Goal: Transaction & Acquisition: Purchase product/service

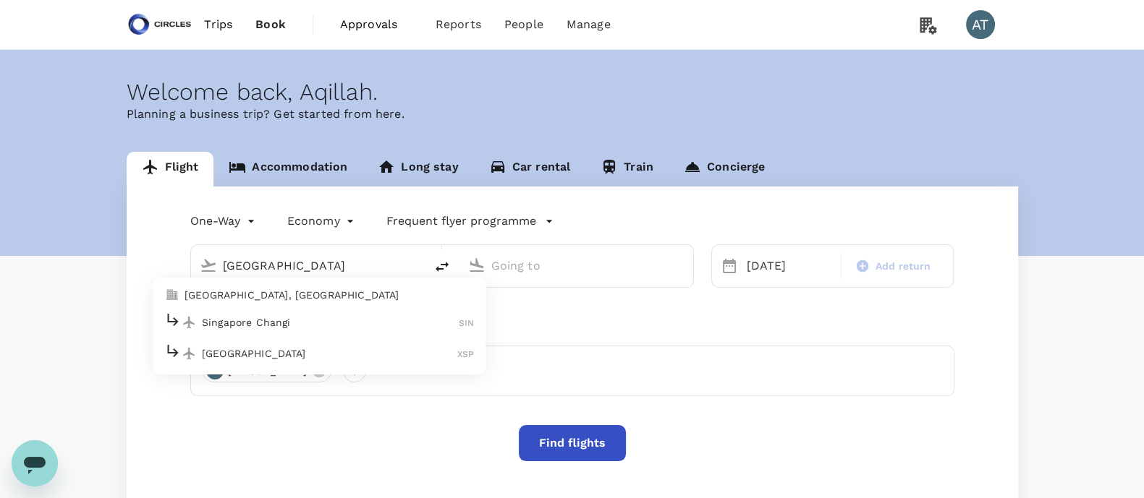
type input "Soekarno-Hatta Intl (CGK)"
type input "Singapore Changi (SIN)"
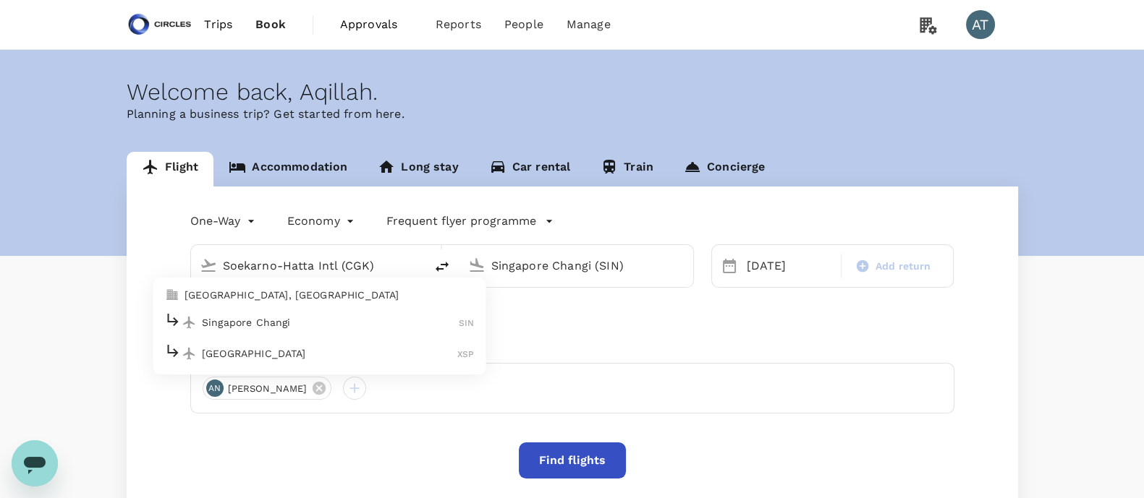
click at [298, 291] on p "[GEOGRAPHIC_DATA], [GEOGRAPHIC_DATA]" at bounding box center [328, 295] width 289 height 14
type input "[GEOGRAPHIC_DATA], [GEOGRAPHIC_DATA] (any)"
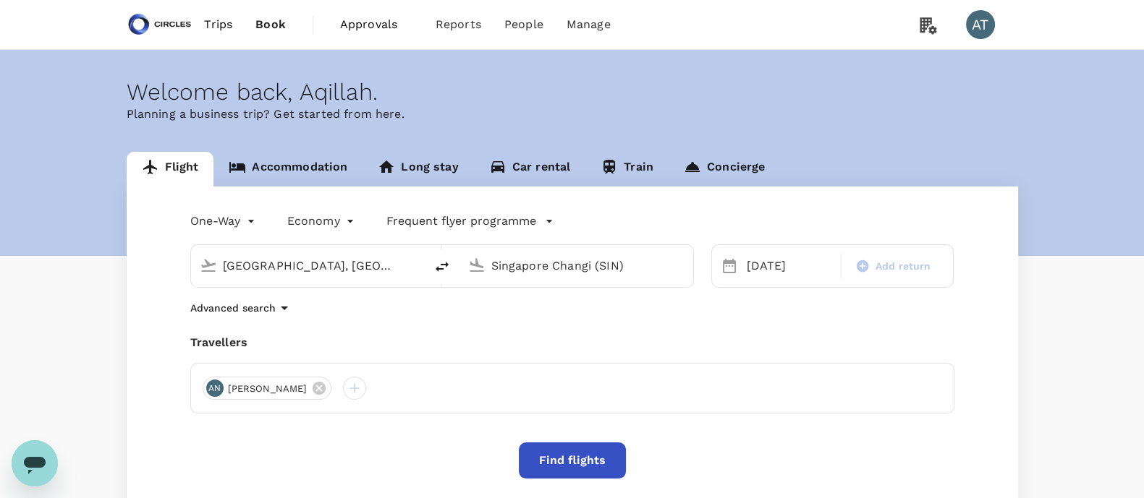
click at [497, 271] on input "Singapore Changi (SIN)" at bounding box center [576, 266] width 171 height 22
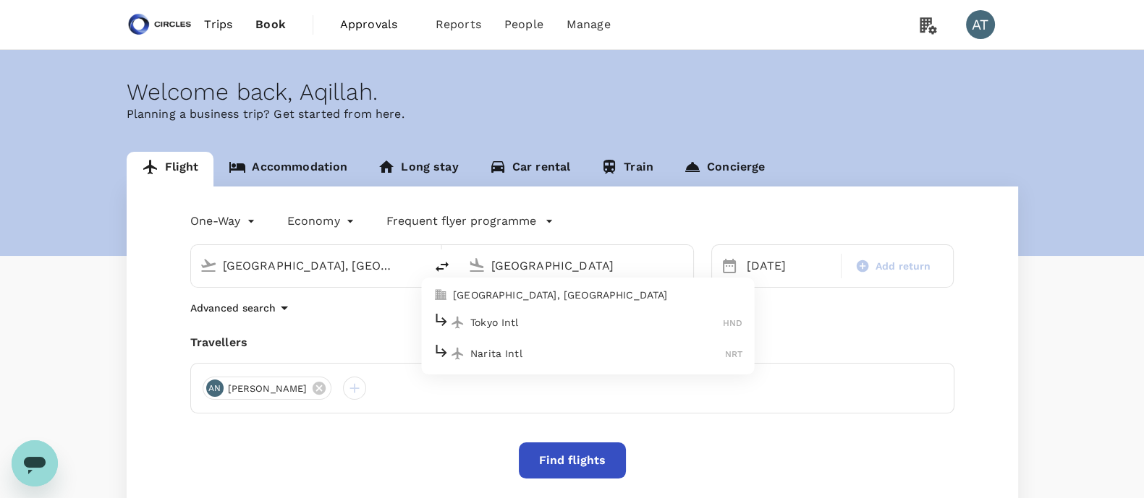
click at [503, 294] on p "[GEOGRAPHIC_DATA], [GEOGRAPHIC_DATA]" at bounding box center [597, 295] width 289 height 14
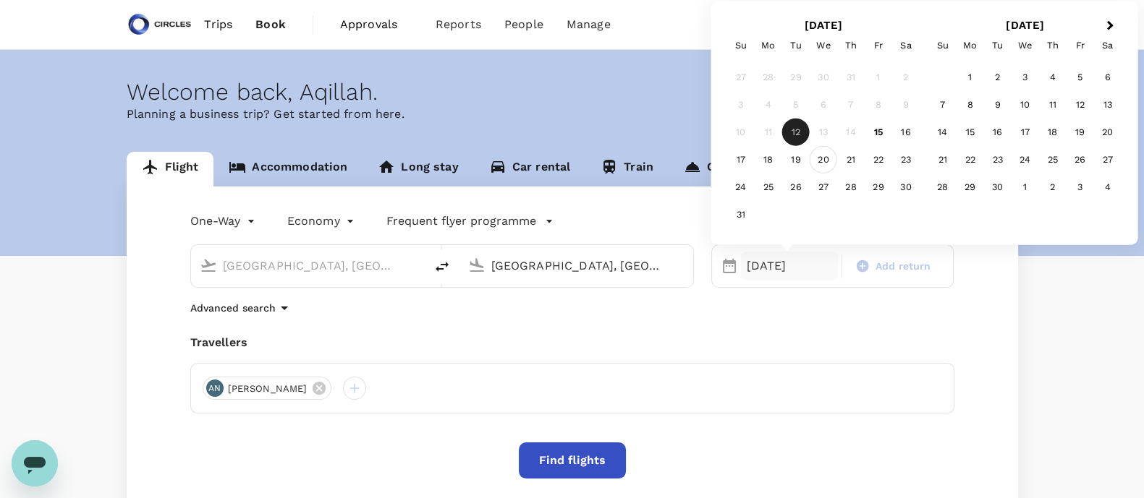
type input "[GEOGRAPHIC_DATA], [GEOGRAPHIC_DATA] (any)"
click at [814, 162] on div "20" at bounding box center [823, 159] width 27 height 27
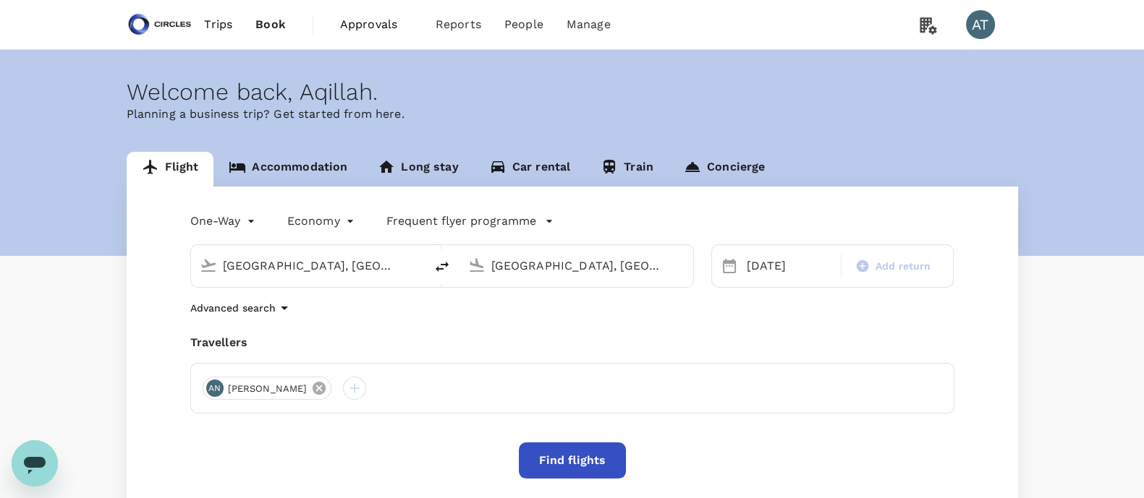
click at [313, 391] on icon at bounding box center [319, 388] width 13 height 13
drag, startPoint x: 303, startPoint y: 391, endPoint x: 211, endPoint y: 392, distance: 91.9
click at [211, 392] on div at bounding box center [572, 388] width 764 height 51
click at [211, 392] on div at bounding box center [214, 388] width 23 height 23
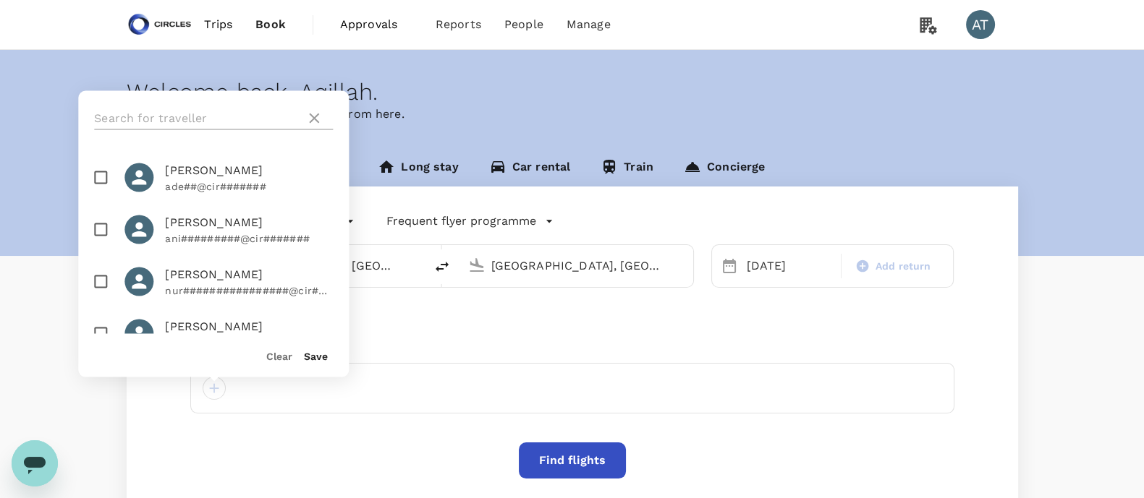
click at [156, 118] on input "text" at bounding box center [196, 118] width 205 height 23
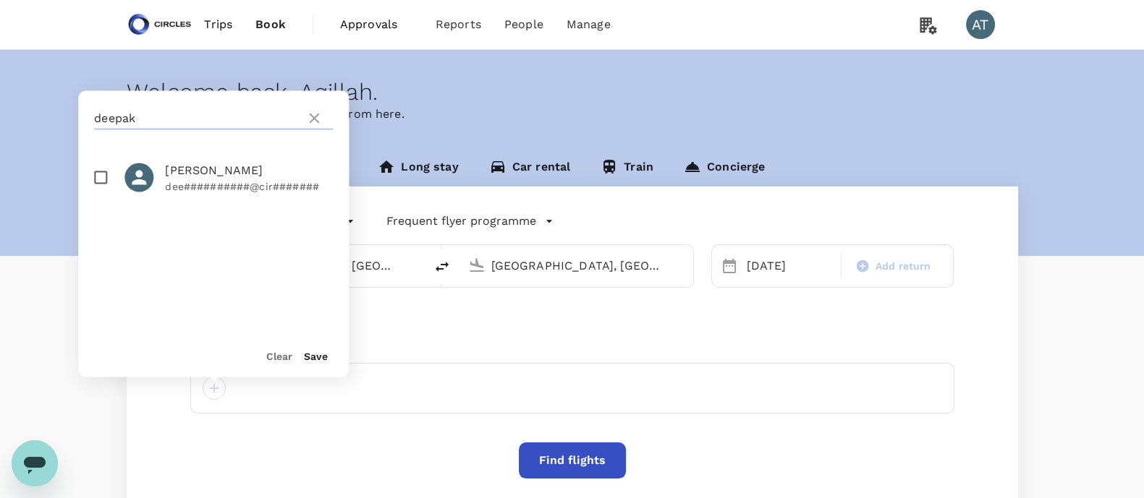
type input "deepak"
click at [96, 172] on input "checkbox" at bounding box center [100, 178] width 30 height 30
checkbox input "true"
click at [307, 359] on button "Save" at bounding box center [316, 357] width 24 height 12
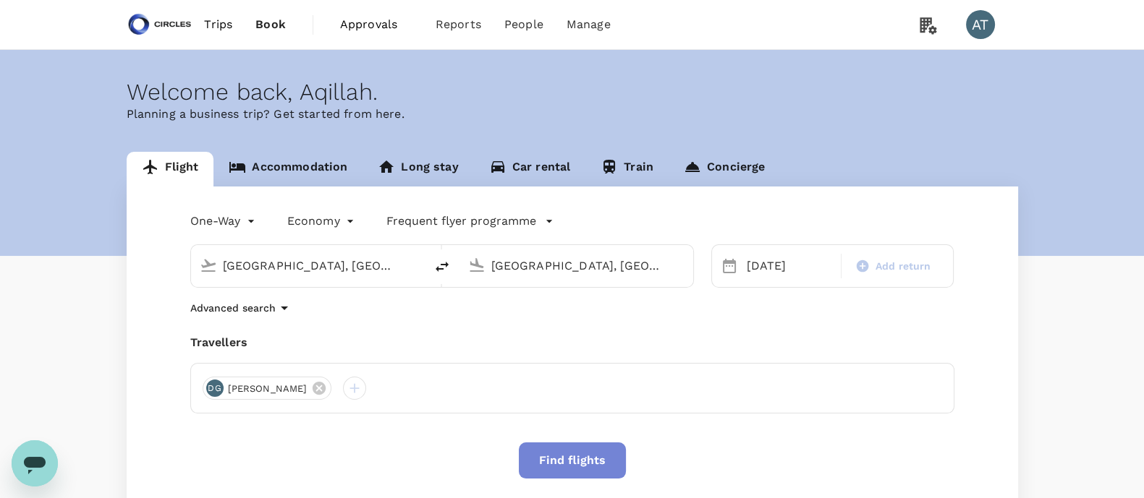
click at [553, 450] on button "Find flights" at bounding box center [572, 461] width 107 height 36
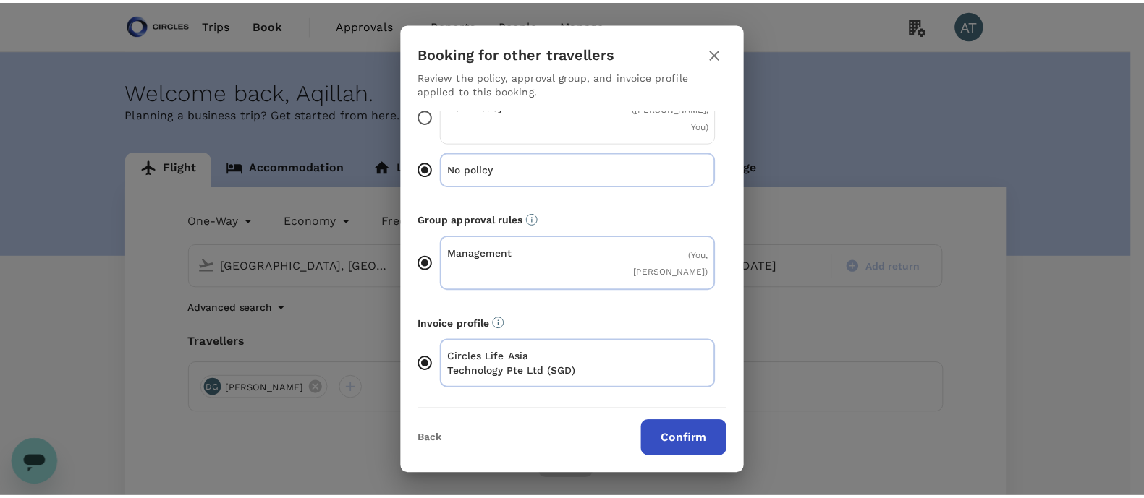
scroll to position [60, 0]
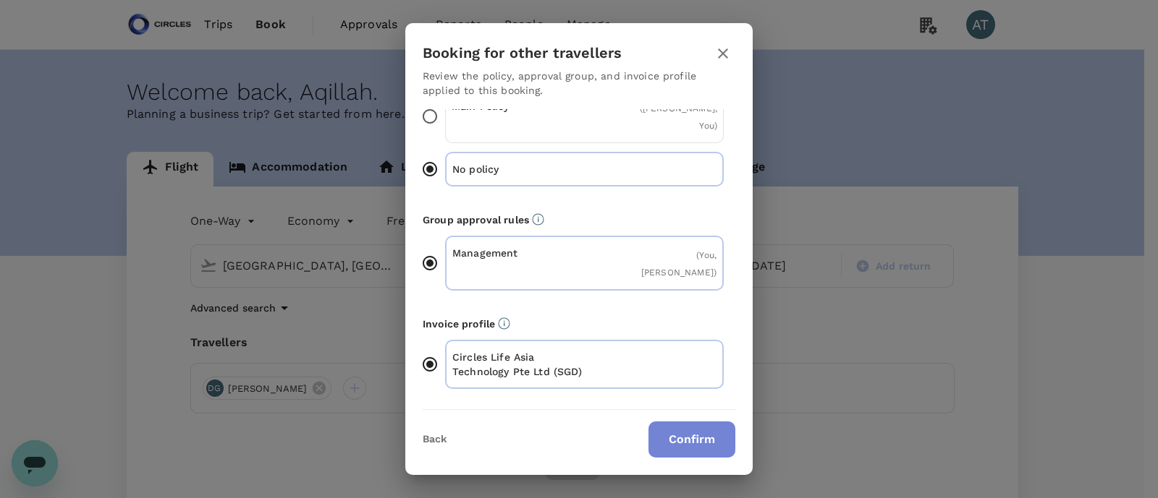
drag, startPoint x: 671, startPoint y: 443, endPoint x: 658, endPoint y: 440, distance: 14.0
click at [658, 440] on button "Confirm" at bounding box center [691, 440] width 87 height 36
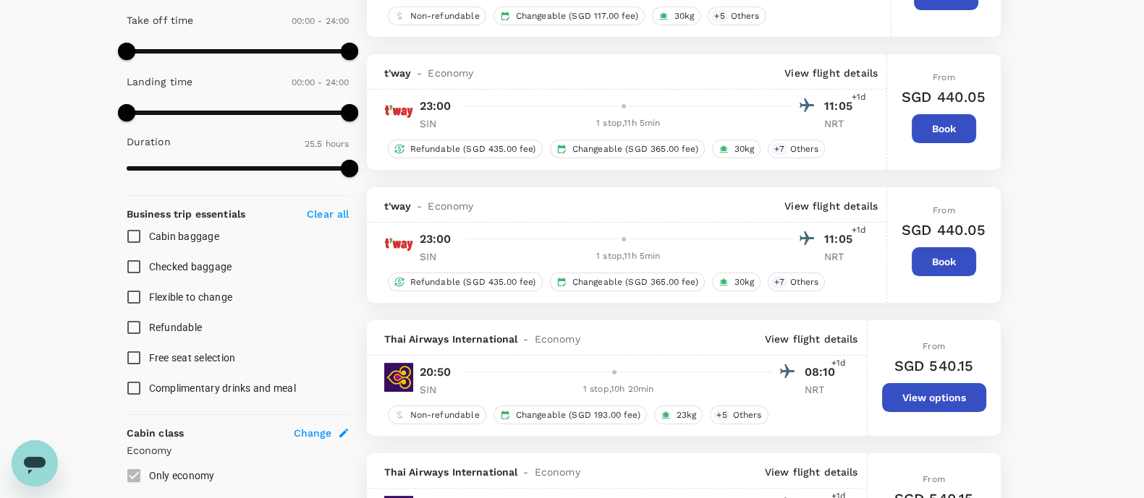
type input "2770"
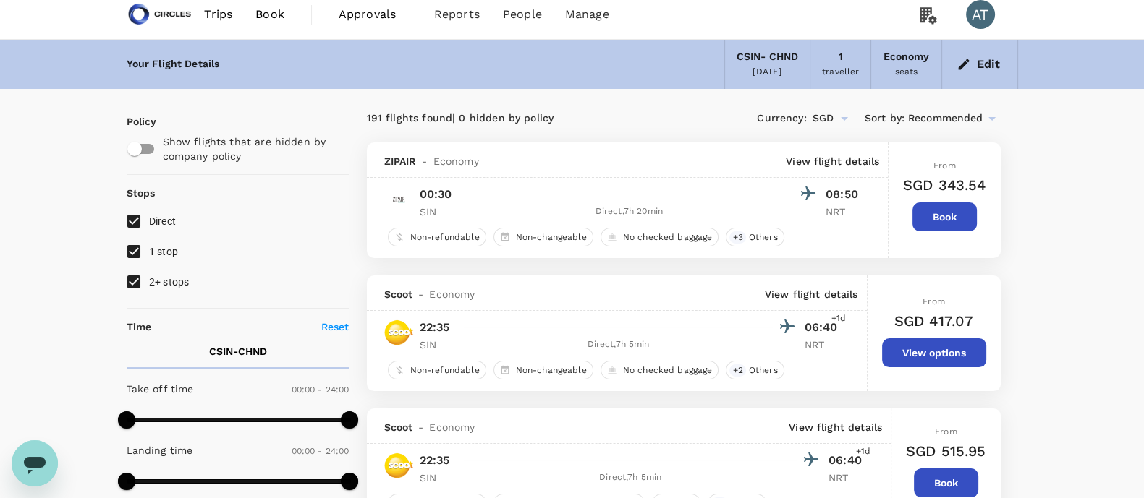
scroll to position [1, 0]
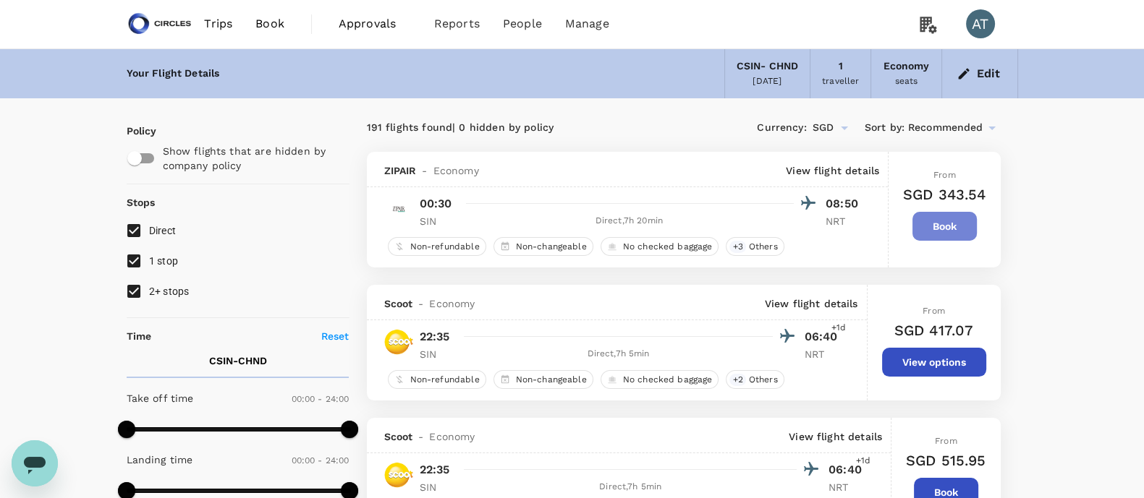
click at [921, 230] on button "Book" at bounding box center [944, 226] width 64 height 29
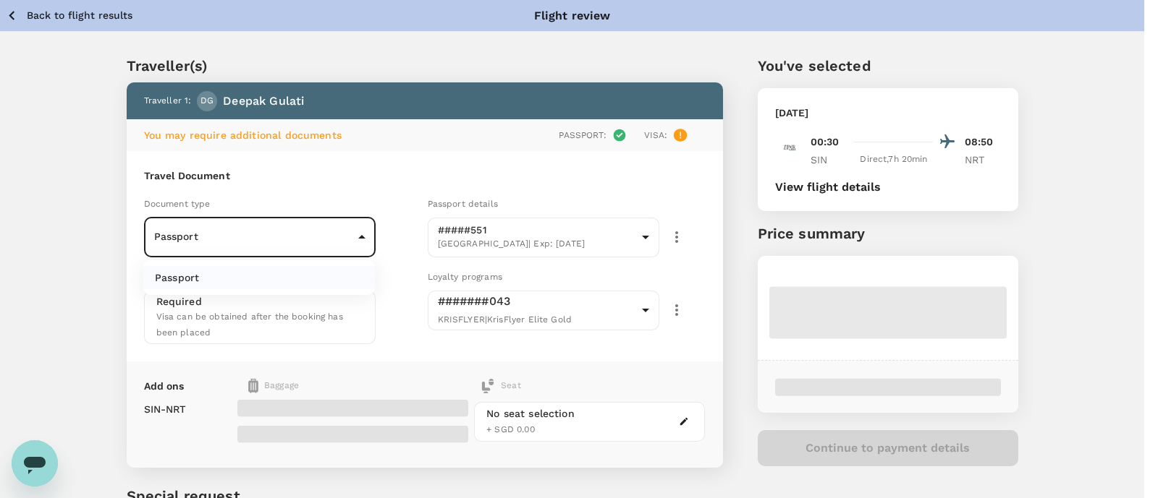
click at [300, 249] on body "Back to flight results Flight review Traveller(s) Traveller 1 : DG [PERSON_NAME…" at bounding box center [579, 326] width 1158 height 653
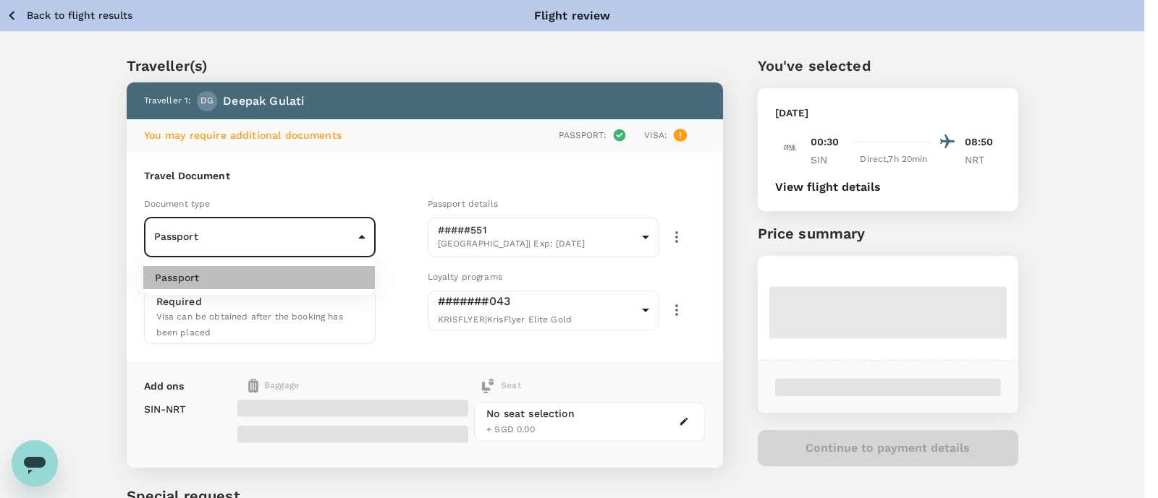
click at [282, 287] on li "Passport" at bounding box center [259, 277] width 232 height 23
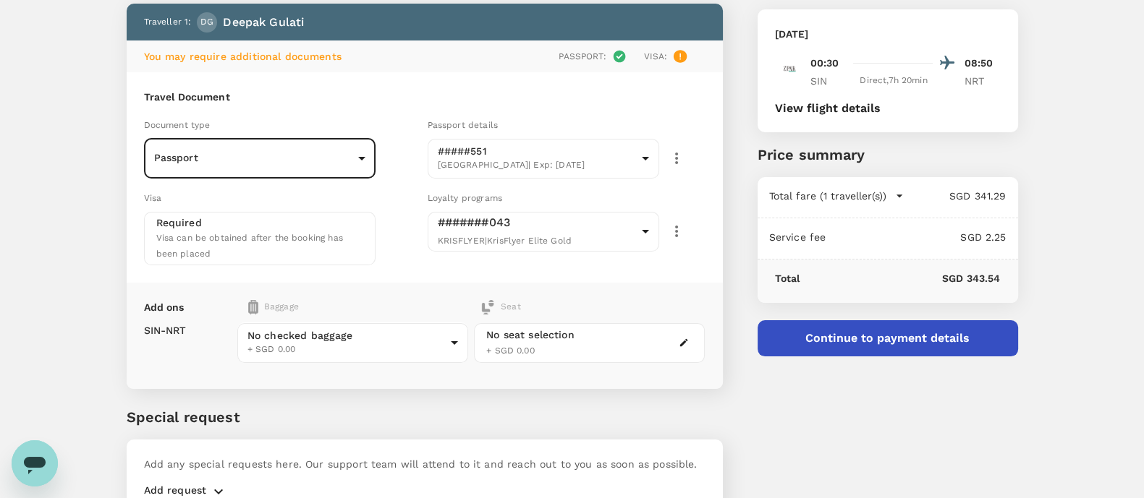
scroll to position [38, 0]
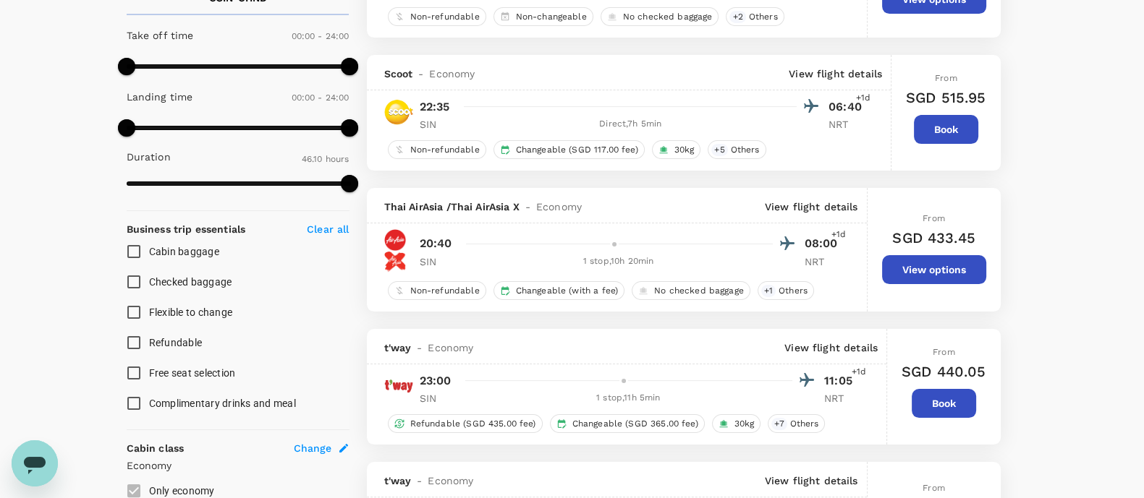
scroll to position [365, 0]
click at [138, 337] on input "Refundable" at bounding box center [134, 342] width 30 height 30
checkbox input "true"
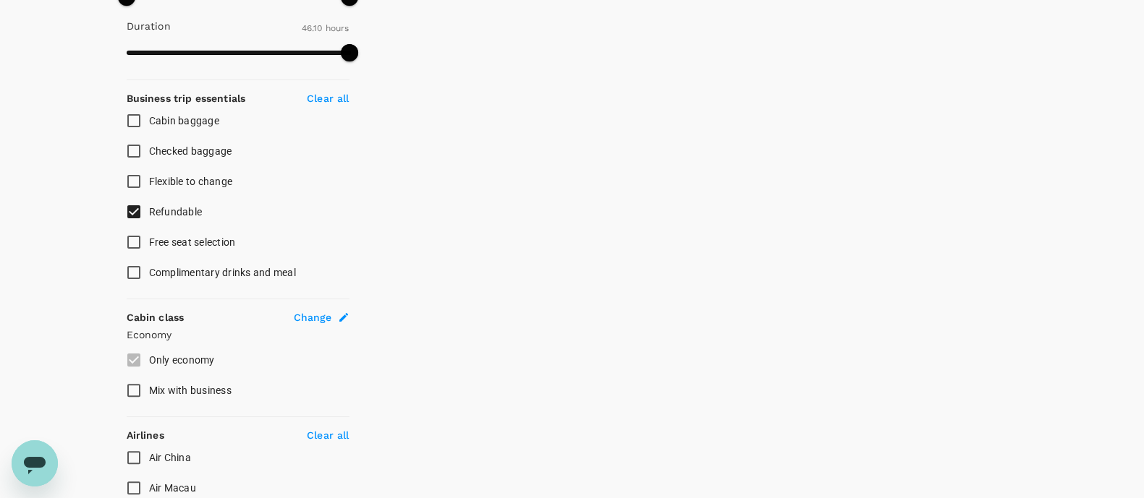
scroll to position [496, 0]
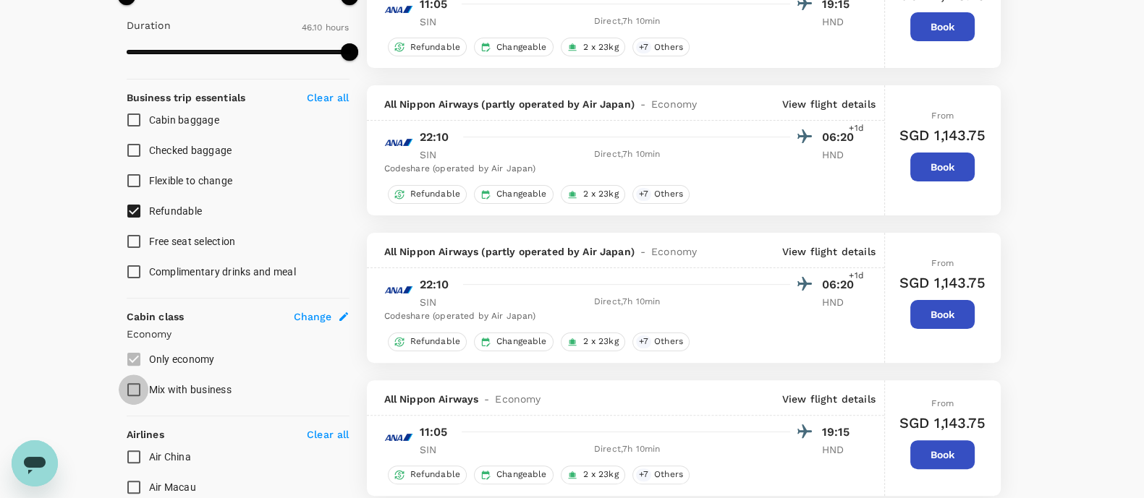
click at [133, 396] on input "Mix with business" at bounding box center [134, 390] width 30 height 30
checkbox input "true"
type input "SGD"
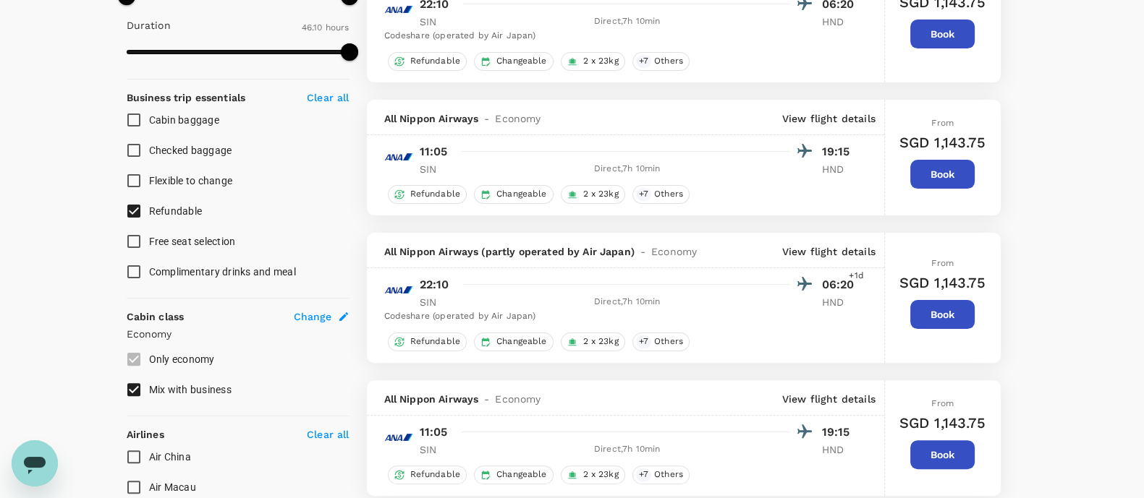
scroll to position [492, 0]
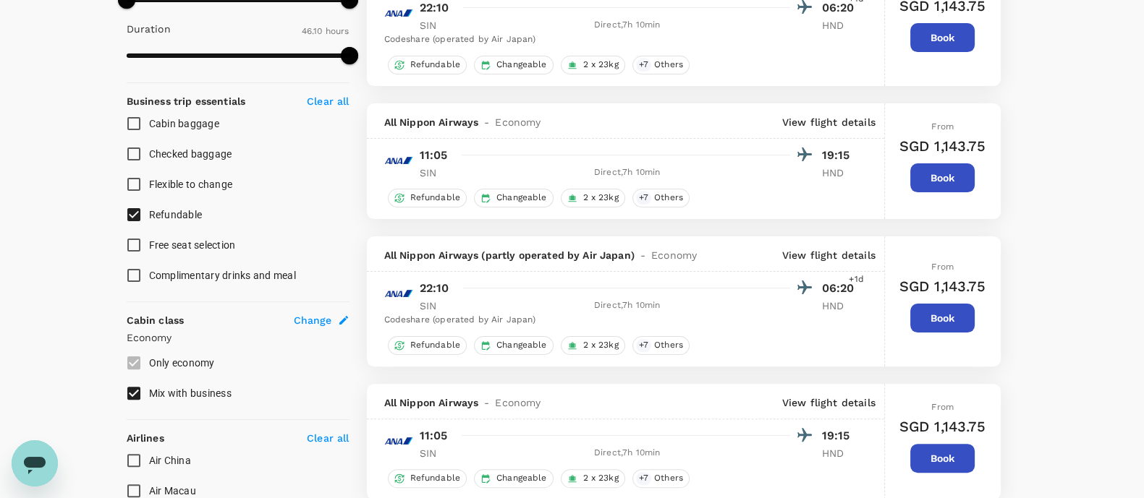
click at [150, 388] on span "Mix with business" at bounding box center [190, 394] width 82 height 12
click at [149, 386] on input "Mix with business" at bounding box center [134, 393] width 30 height 30
checkbox input "false"
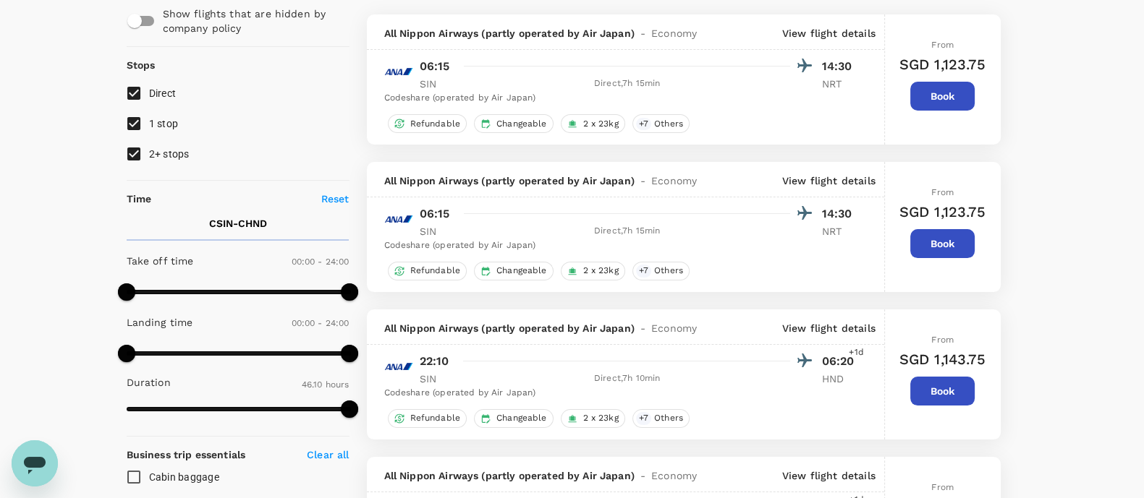
scroll to position [0, 0]
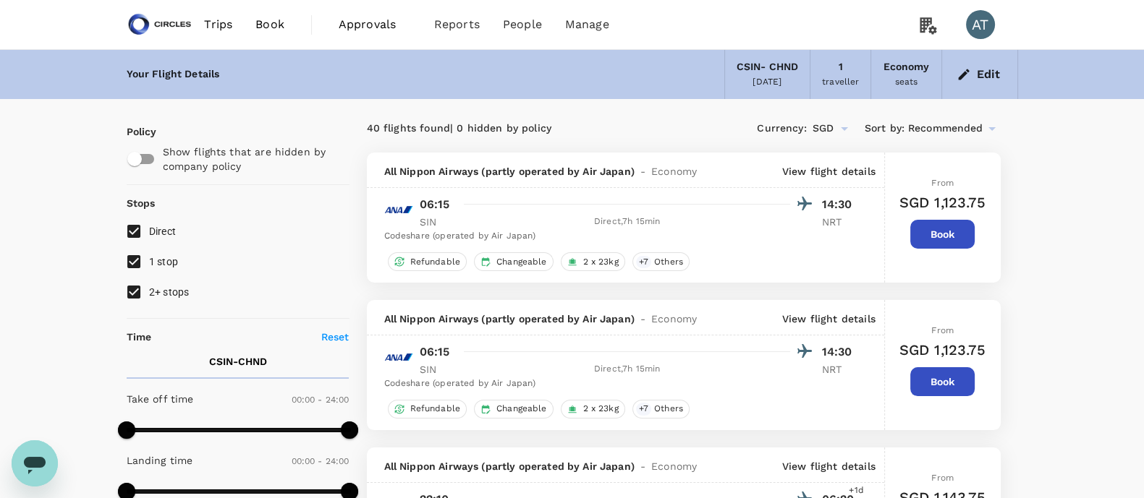
click at [975, 132] on span "Recommended" at bounding box center [945, 129] width 75 height 16
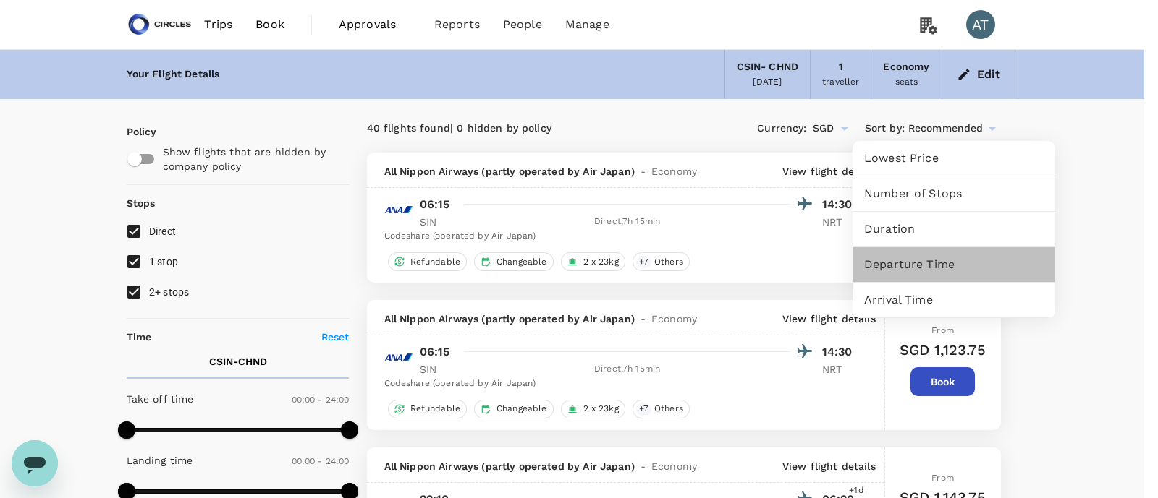
click at [924, 258] on span "Departure Time" at bounding box center [953, 264] width 179 height 17
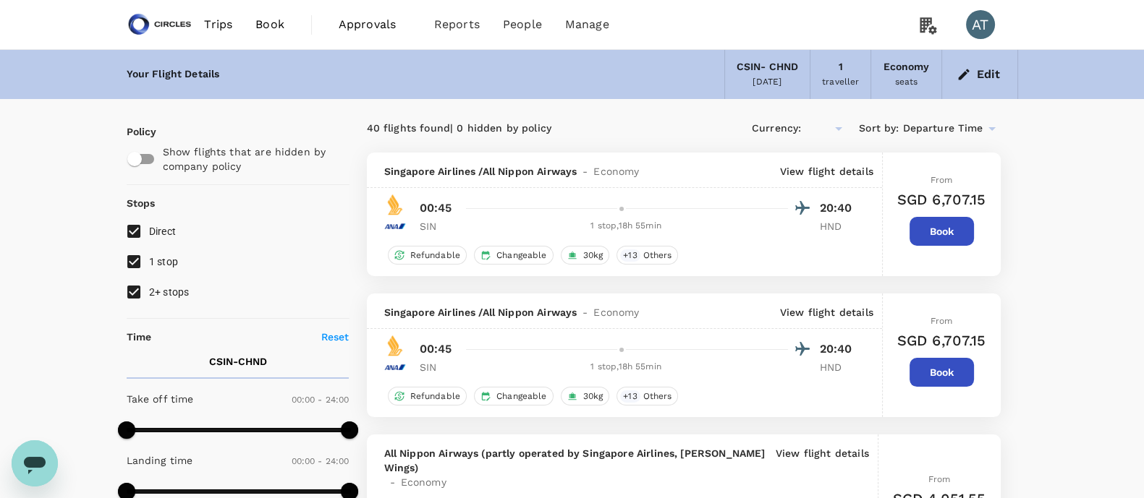
type input "SGD"
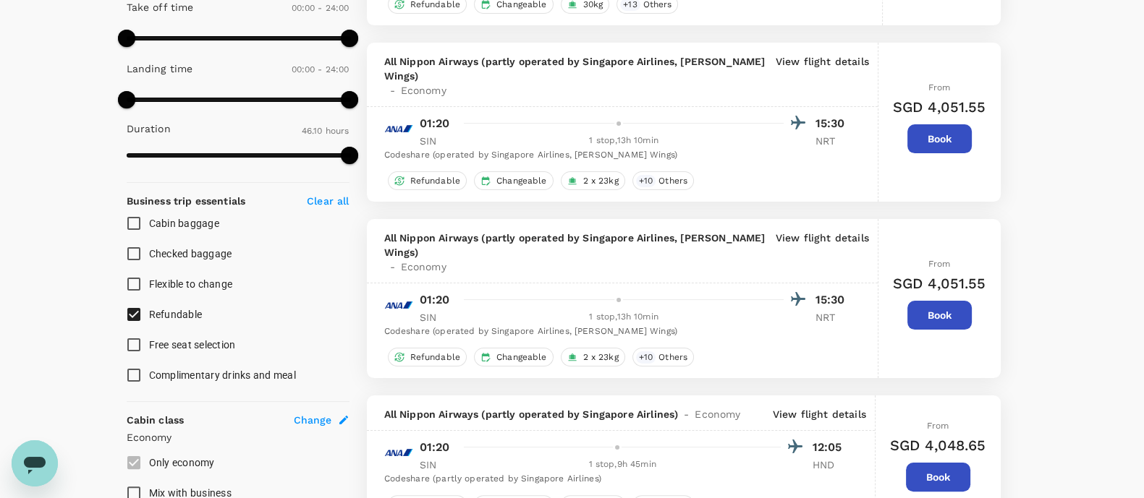
scroll to position [468, 0]
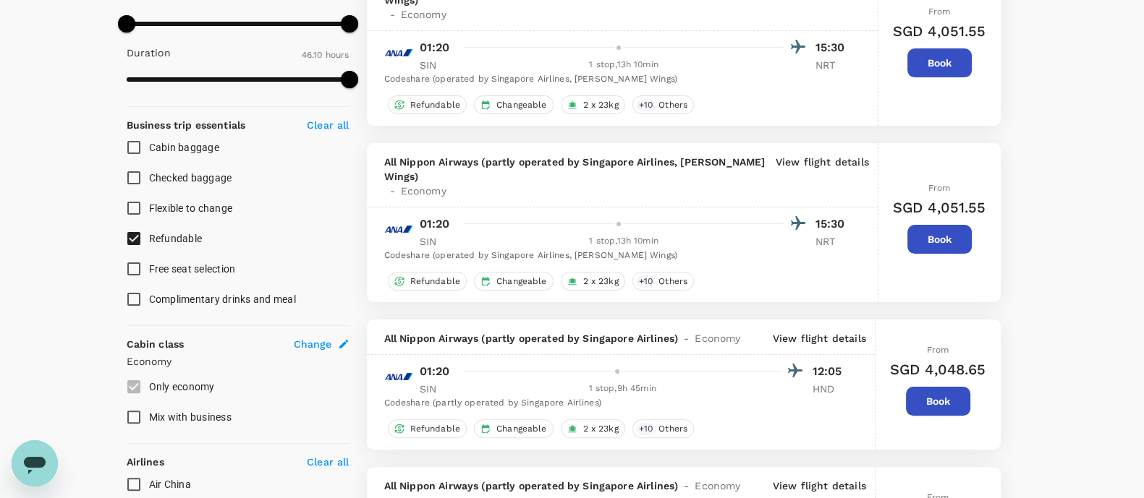
click at [177, 236] on span "Refundable" at bounding box center [176, 239] width 54 height 12
click at [149, 236] on input "Refundable" at bounding box center [134, 239] width 30 height 30
checkbox input "false"
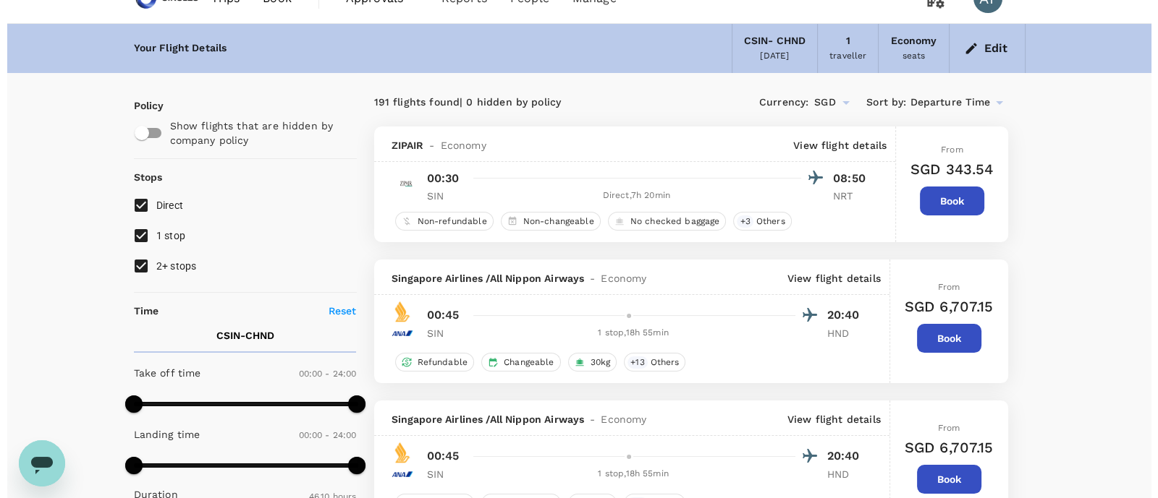
scroll to position [0, 0]
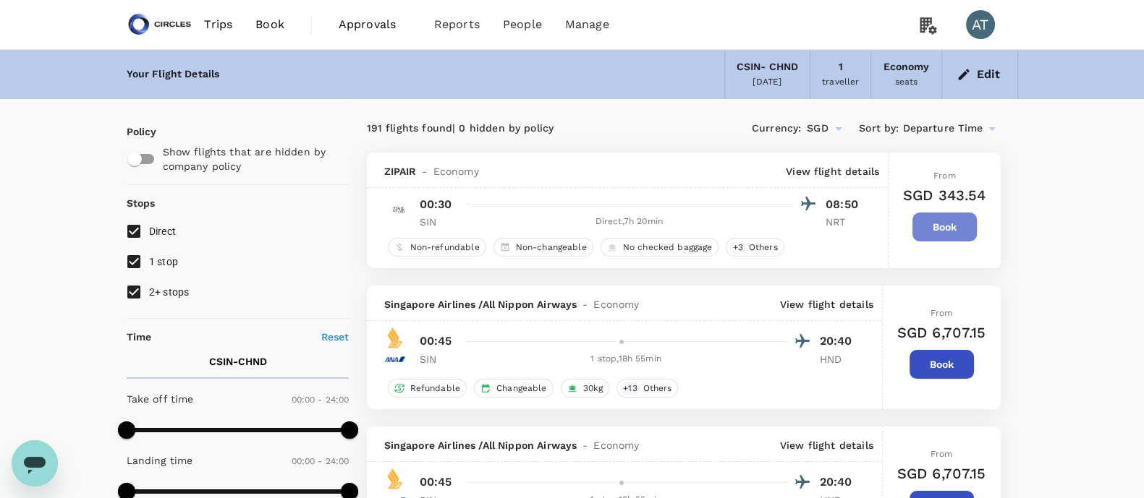
click at [933, 229] on button "Book" at bounding box center [944, 227] width 64 height 29
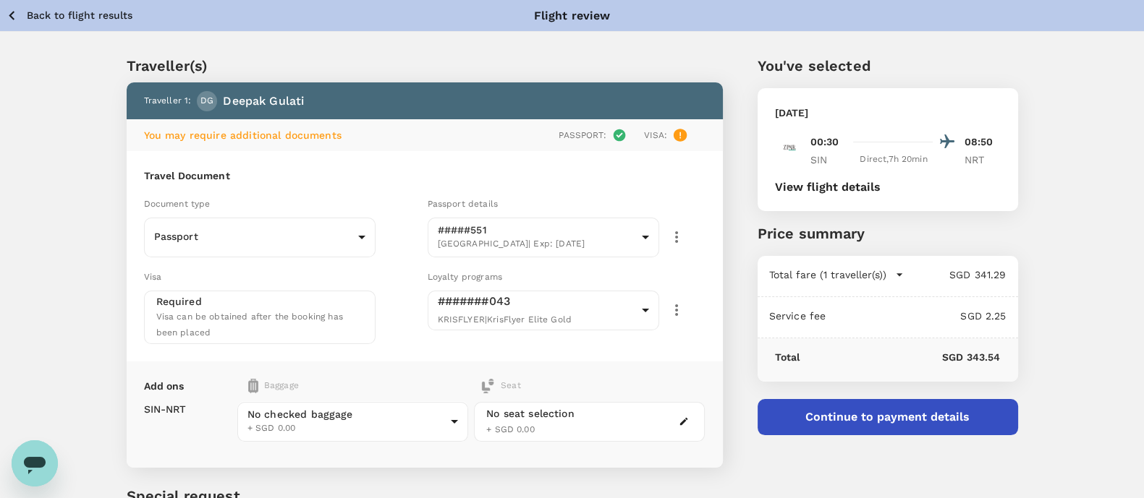
click at [561, 432] on div "No seat selection + SGD 0.00" at bounding box center [530, 422] width 88 height 31
click at [682, 422] on icon "button" at bounding box center [684, 422] width 8 height 8
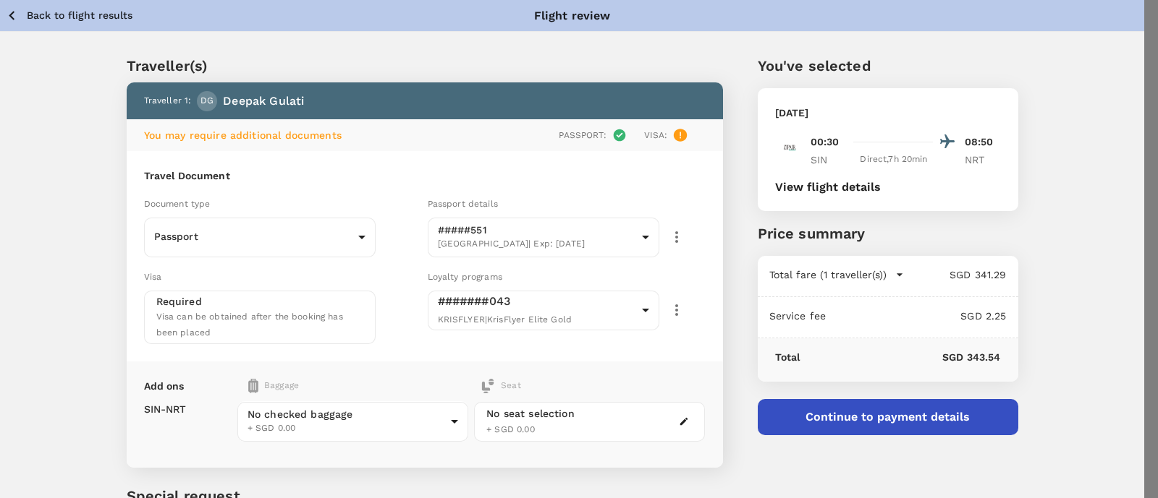
scroll to position [16, 0]
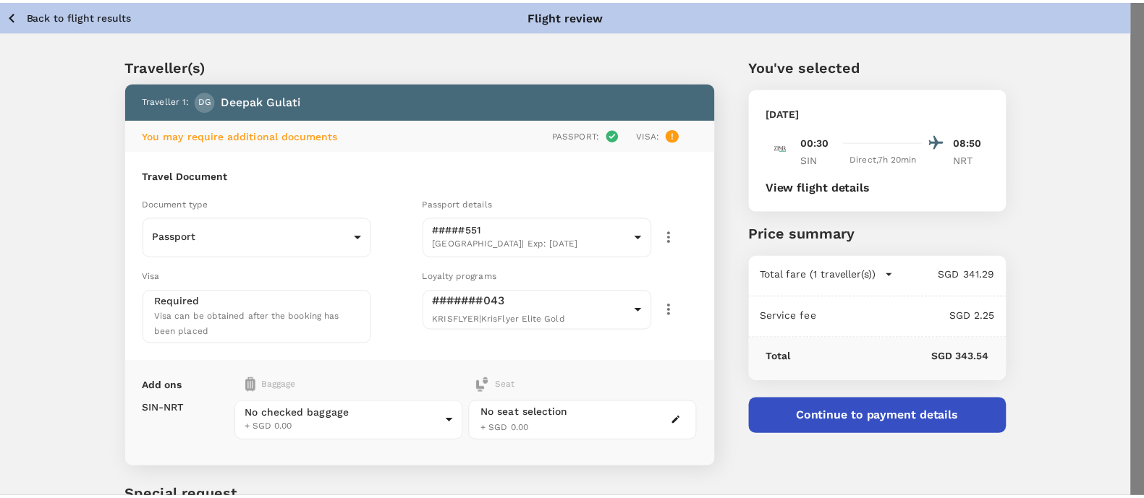
scroll to position [151, 0]
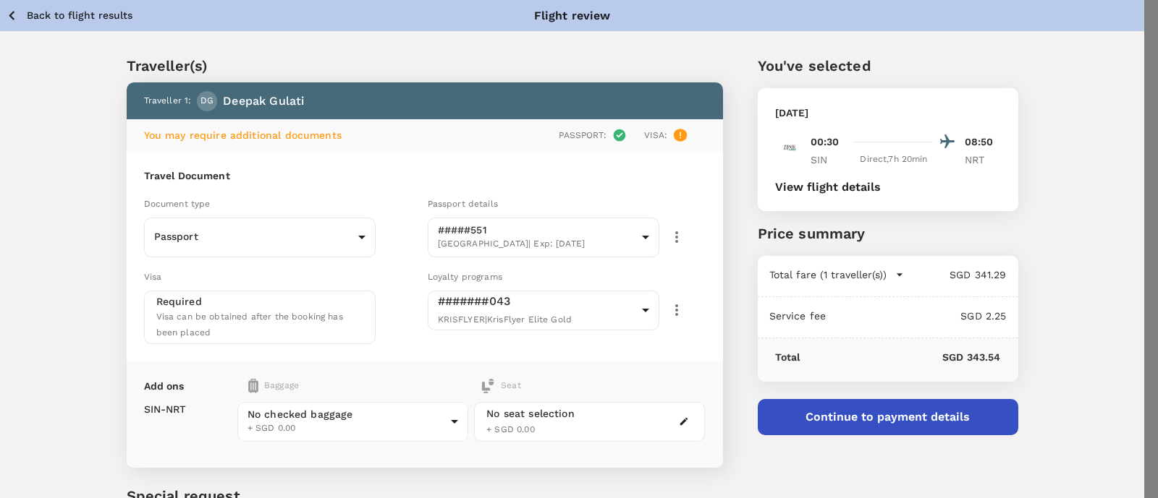
drag, startPoint x: 1054, startPoint y: 199, endPoint x: 1064, endPoint y: 204, distance: 10.7
click at [1049, 169] on p "Select" at bounding box center [1044, 176] width 72 height 14
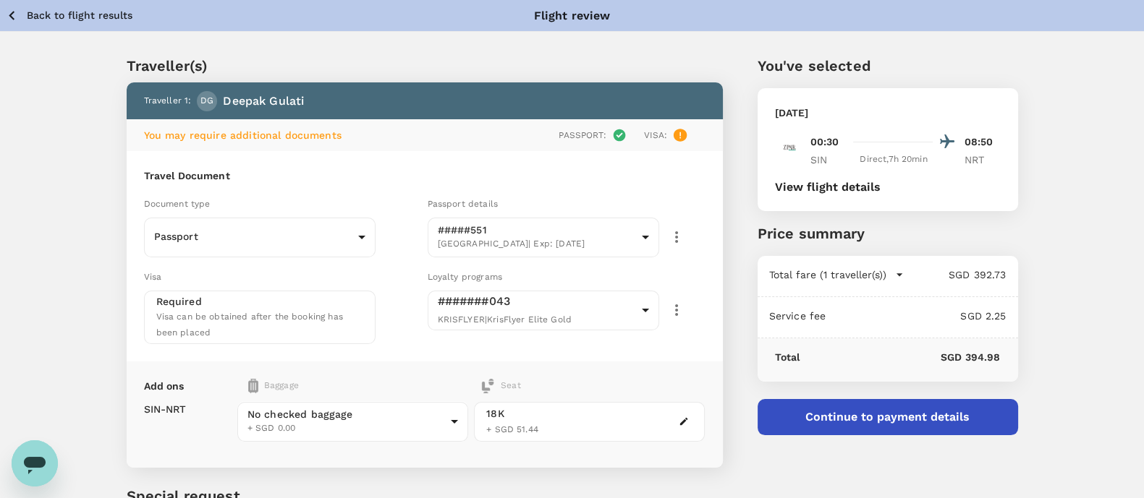
scroll to position [119, 0]
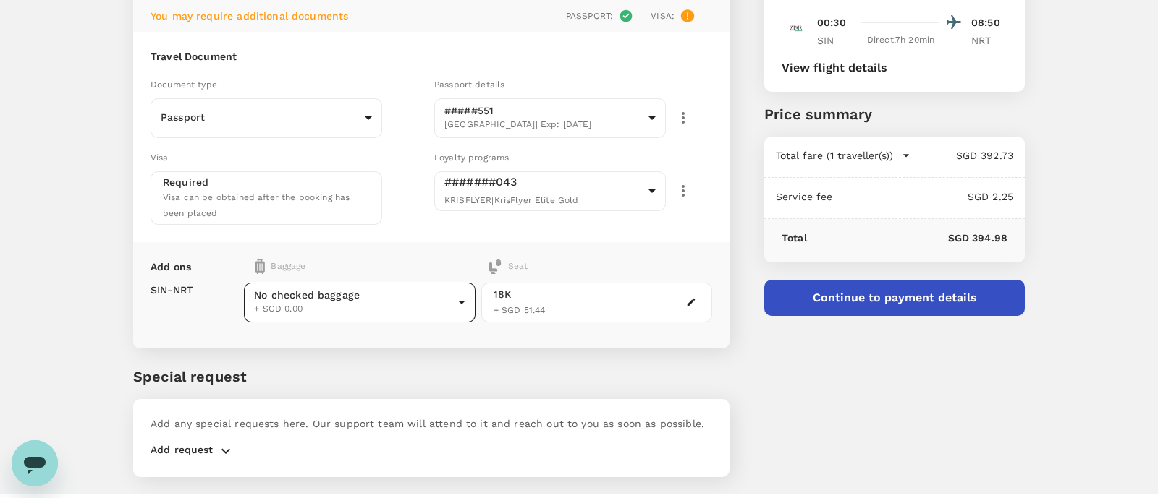
click at [434, 309] on body "Back to flight results Flight review Traveller(s) Traveller 1 : DG [PERSON_NAME…" at bounding box center [579, 207] width 1158 height 653
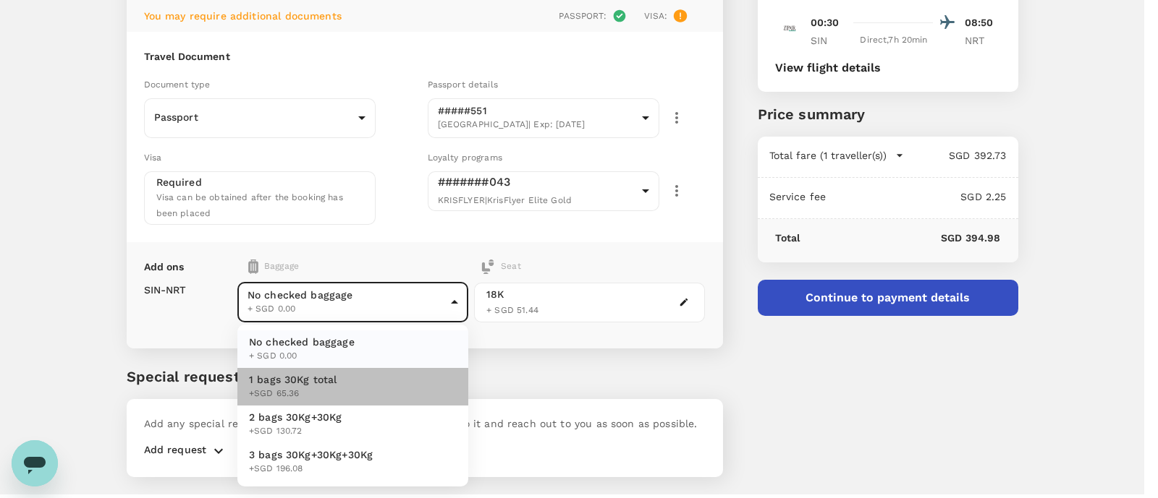
click at [387, 379] on li "1 bags 30Kg total +SGD 65.36" at bounding box center [352, 387] width 231 height 38
type input "1 - 65.36"
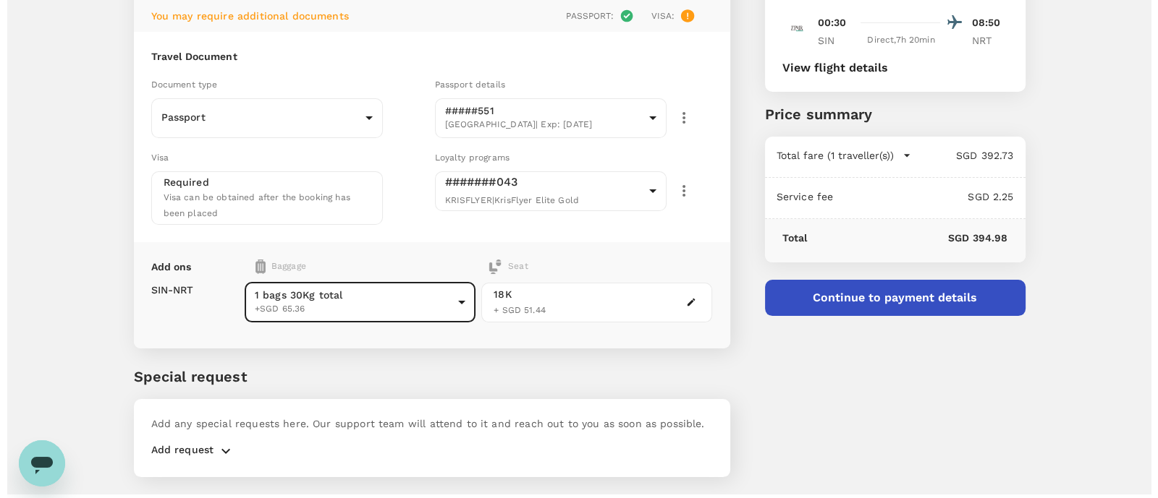
scroll to position [152, 0]
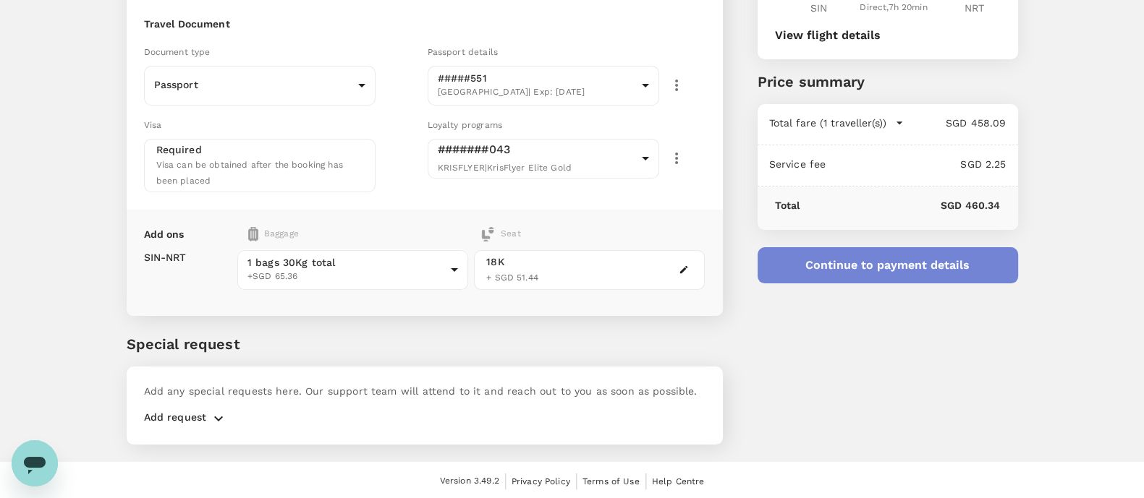
click at [829, 263] on button "Continue to payment details" at bounding box center [888, 265] width 260 height 36
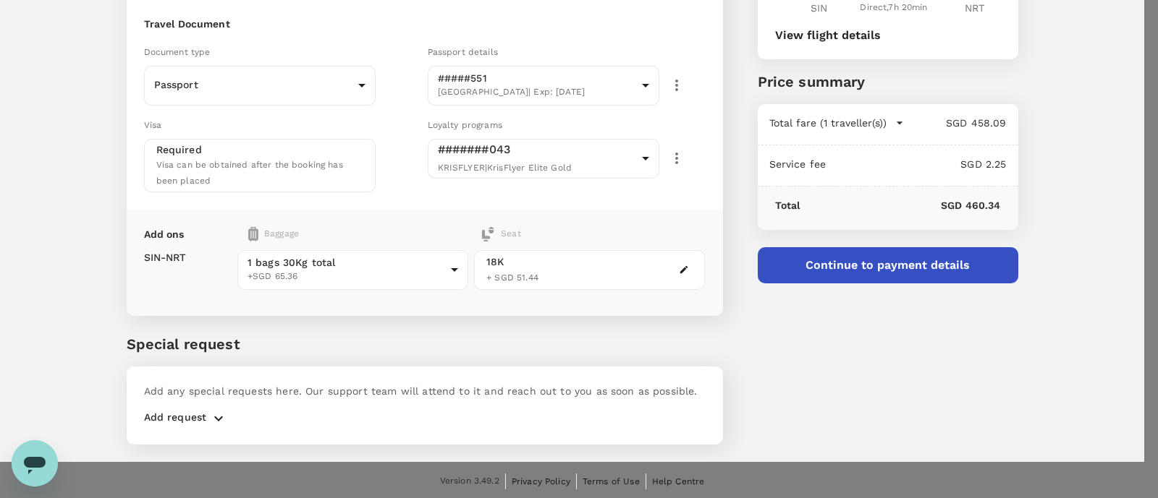
type input "9cb7bd09-647a-4334-94d9-122ca4480a85"
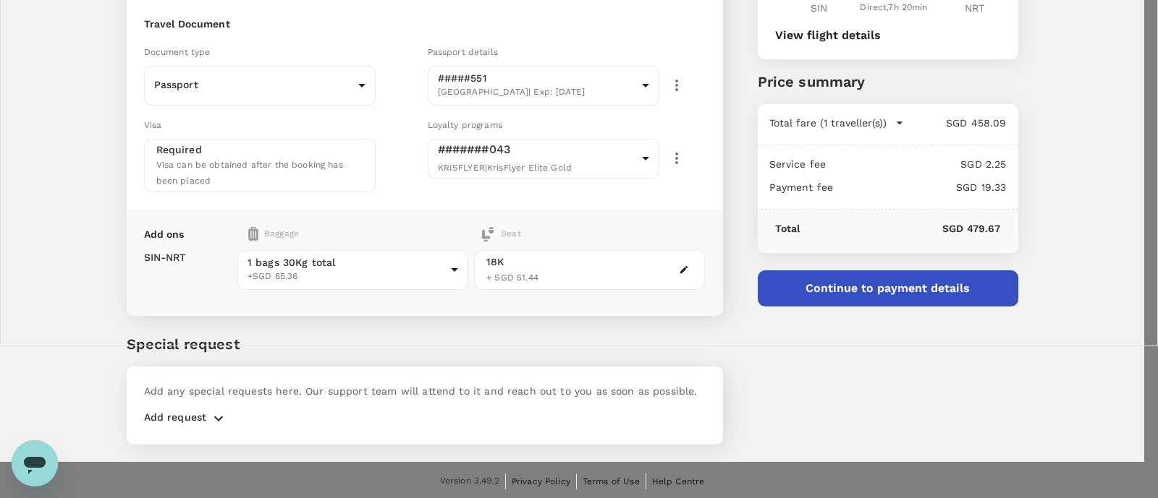
scroll to position [50, 0]
